Goal: Navigation & Orientation: Find specific page/section

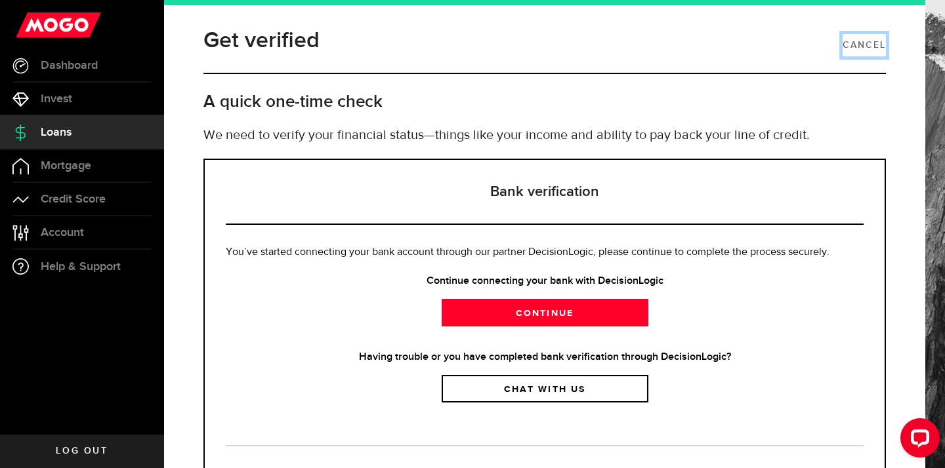
click at [859, 40] on link "Cancel" at bounding box center [863, 45] width 43 height 22
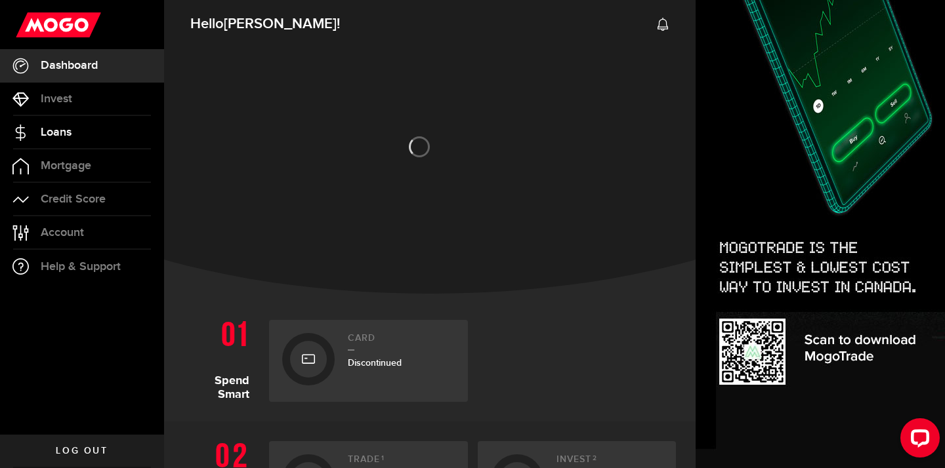
click at [56, 133] on span "Loans" at bounding box center [56, 133] width 31 height 12
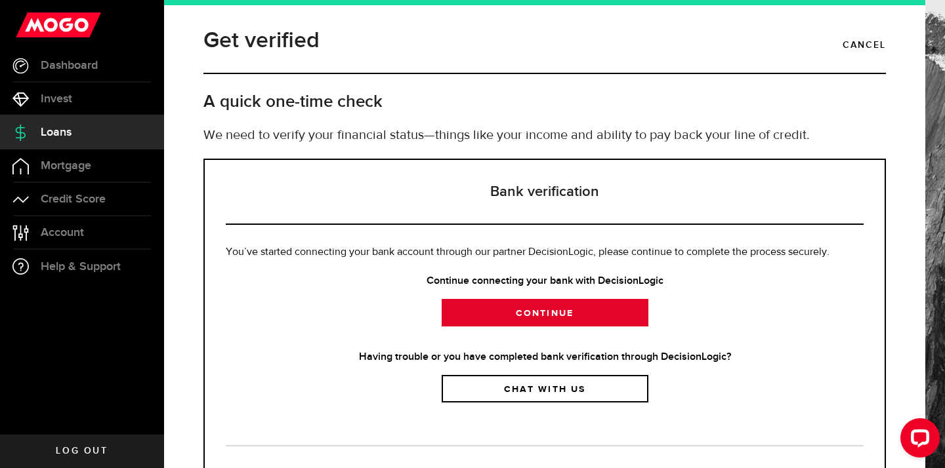
click at [504, 302] on link "Continue" at bounding box center [544, 313] width 207 height 28
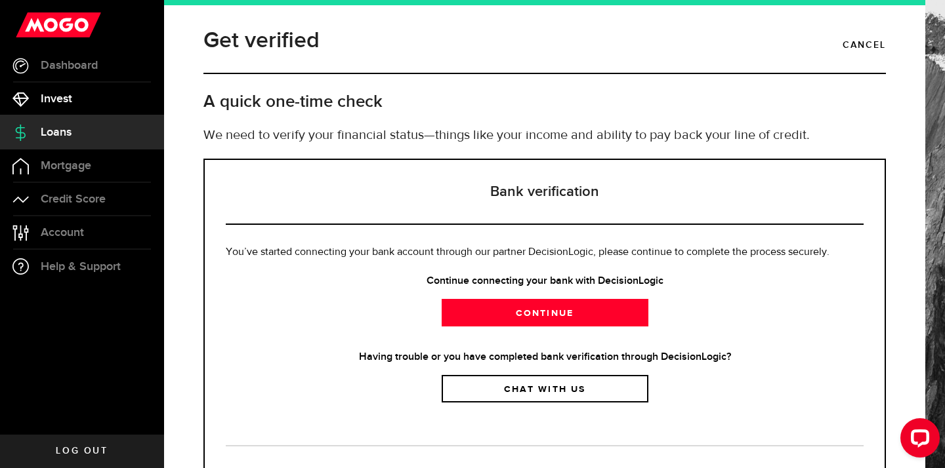
click at [100, 98] on link "Invest" at bounding box center [82, 99] width 164 height 33
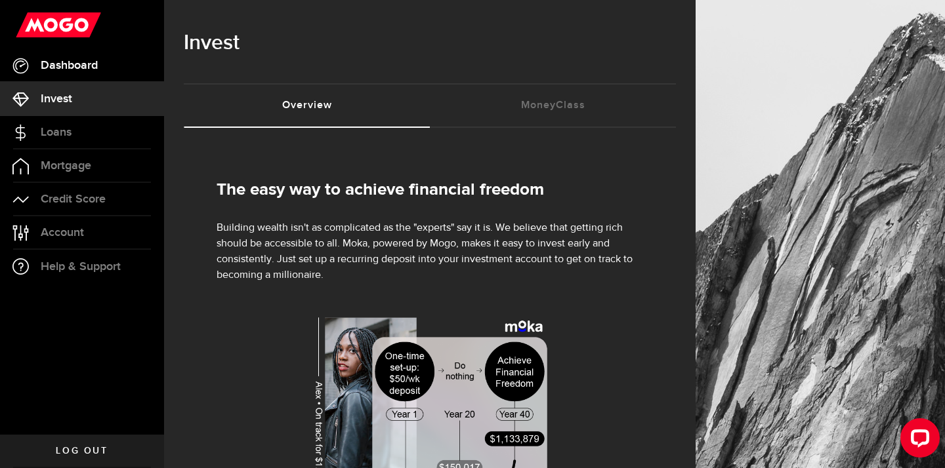
click at [94, 79] on link "Dashboard" at bounding box center [82, 65] width 164 height 33
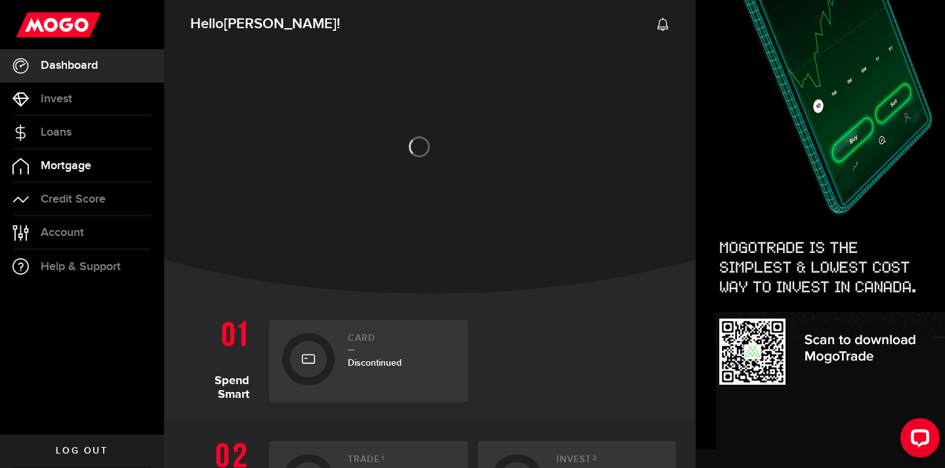
click at [73, 174] on link "Mortgage" at bounding box center [82, 166] width 164 height 33
select select "3knYdhfXw4iYoq2m0WGQES"
